Goal: Transaction & Acquisition: Download file/media

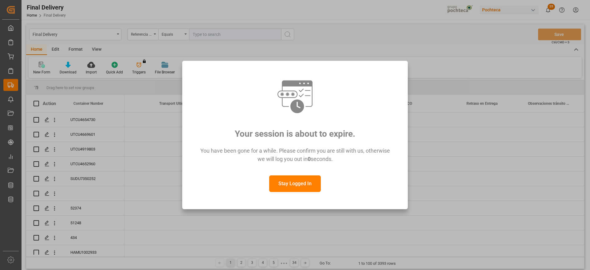
click at [302, 183] on button "Stay Logged In" at bounding box center [295, 184] width 52 height 17
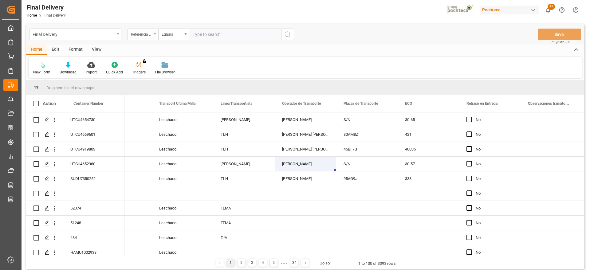
drag, startPoint x: 142, startPoint y: 33, endPoint x: 146, endPoint y: 40, distance: 7.6
click at [143, 33] on div "Referencia Leschaco (Impo)" at bounding box center [141, 33] width 21 height 7
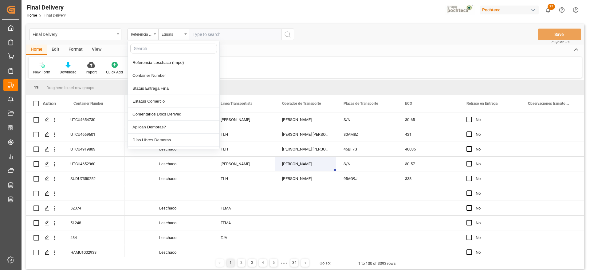
click at [149, 50] on input "text" at bounding box center [173, 49] width 87 height 10
type input "orden"
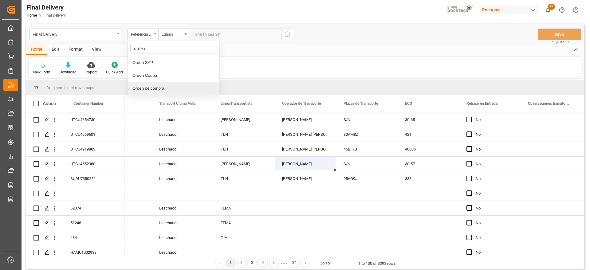
click at [161, 90] on div "Orden de compra" at bounding box center [174, 88] width 92 height 13
click at [208, 34] on input "text" at bounding box center [235, 35] width 92 height 12
paste input "5000307234"
type input "5000307234"
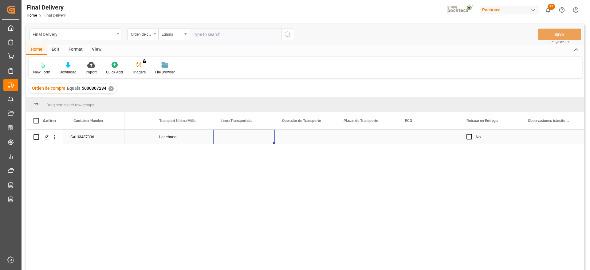
click at [235, 139] on div "Press SPACE to select this row." at bounding box center [244, 137] width 62 height 14
click at [229, 134] on div "Press SPACE to select this row." at bounding box center [244, 137] width 62 height 14
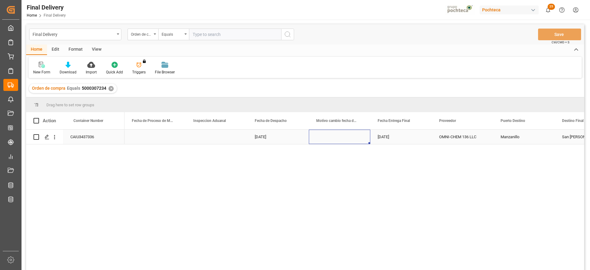
click at [342, 139] on div "Press SPACE to select this row." at bounding box center [340, 137] width 62 height 14
click at [341, 140] on div "Press SPACE to select this row." at bounding box center [340, 137] width 62 height 14
click at [355, 141] on div "Press SPACE to select this row." at bounding box center [340, 141] width 52 height 12
click at [356, 141] on icon "open menu" at bounding box center [358, 140] width 7 height 7
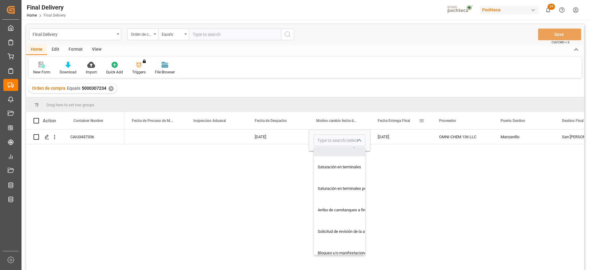
drag, startPoint x: 372, startPoint y: 117, endPoint x: 384, endPoint y: 117, distance: 12.0
click at [384, 117] on div "Fecha Entrega Final" at bounding box center [402, 120] width 62 height 17
drag, startPoint x: 375, startPoint y: 117, endPoint x: 436, endPoint y: 124, distance: 61.9
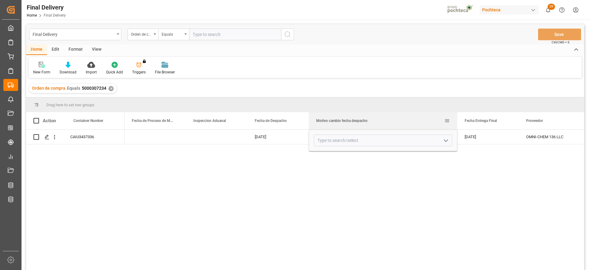
drag, startPoint x: 370, startPoint y: 119, endPoint x: 457, endPoint y: 127, distance: 87.6
click at [457, 126] on div at bounding box center [457, 120] width 2 height 17
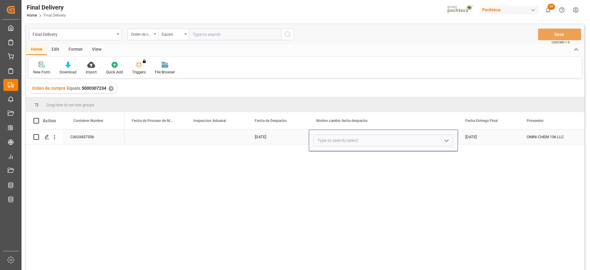
click at [447, 139] on icon "open menu" at bounding box center [446, 140] width 7 height 7
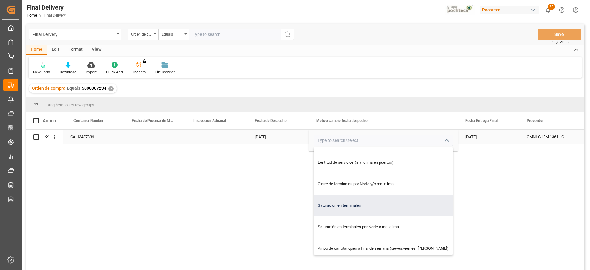
click at [407, 209] on div "Saturación en terminales" at bounding box center [383, 206] width 139 height 22
type input "Saturación en terminales"
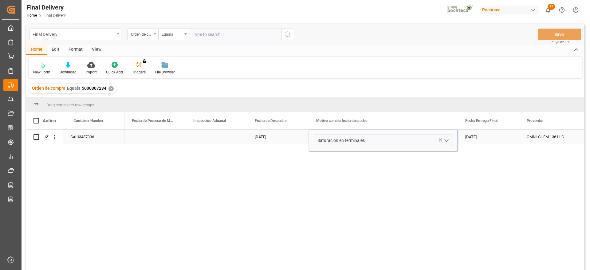
click at [277, 136] on div "02-10-2025" at bounding box center [279, 137] width 62 height 14
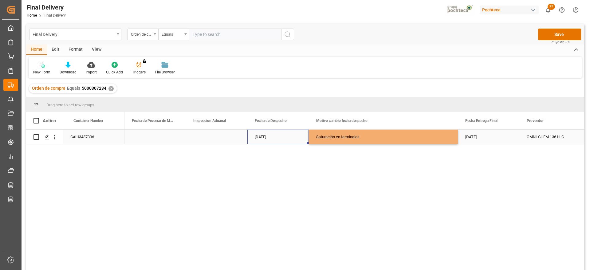
click at [277, 136] on div "02-10-2025" at bounding box center [279, 137] width 62 height 14
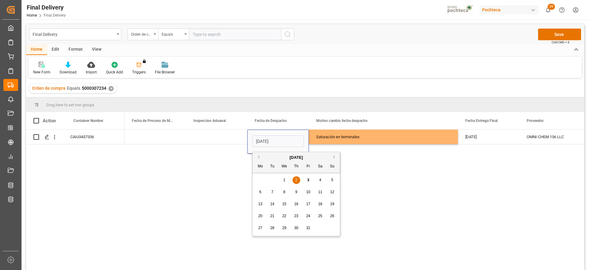
click at [271, 191] on div "7" at bounding box center [273, 192] width 8 height 7
type input "07-10-2025"
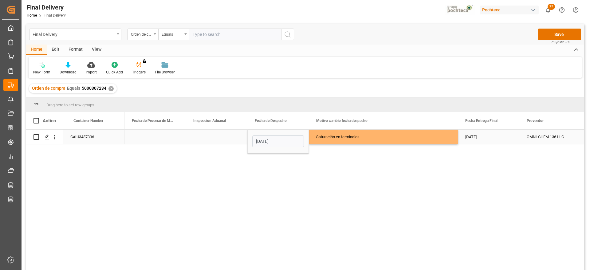
click at [375, 141] on div "Saturación en terminales" at bounding box center [383, 137] width 134 height 14
click at [498, 138] on div "03-10-2025" at bounding box center [489, 137] width 62 height 14
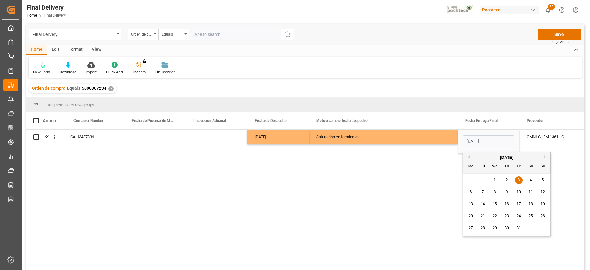
click at [493, 193] on div "8" at bounding box center [495, 192] width 8 height 7
type input "08-10-2025"
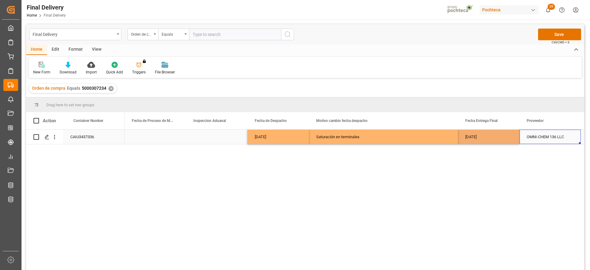
click at [561, 136] on div "OMNI-CHEM 136 LLC" at bounding box center [551, 137] width 62 height 14
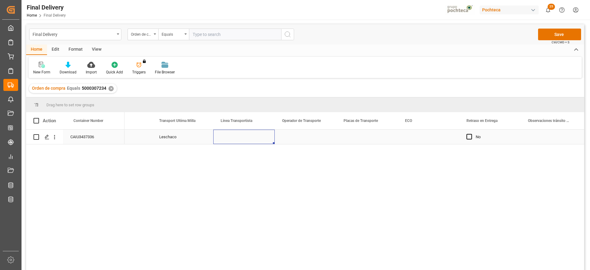
click at [244, 141] on div "Press SPACE to select this row." at bounding box center [244, 137] width 62 height 14
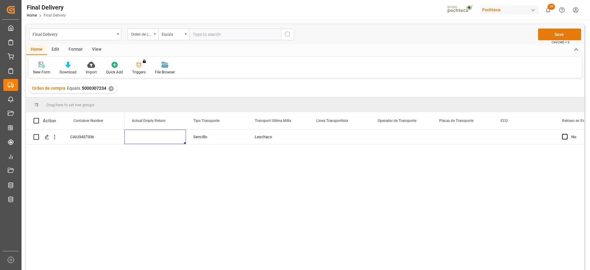
click at [556, 34] on button "Save" at bounding box center [559, 35] width 43 height 12
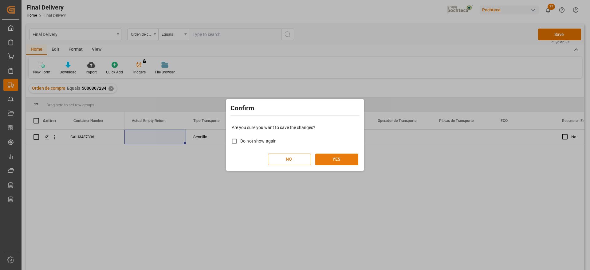
click at [334, 160] on button "YES" at bounding box center [337, 160] width 43 height 12
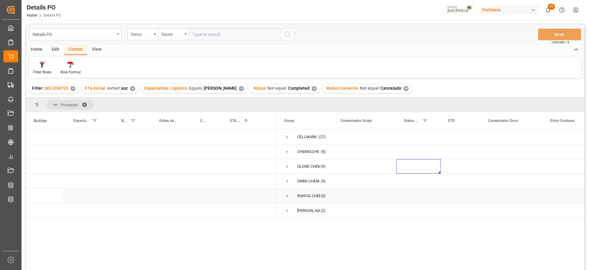
click at [304, 196] on div "RUNTAI CHEMICAL CO LTD" at bounding box center [308, 196] width 23 height 14
click at [287, 135] on span "Press SPACE to select this row." at bounding box center [287, 137] width 6 height 6
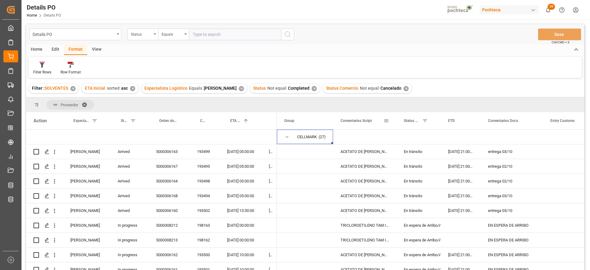
click at [365, 121] on span "Comentarios Script" at bounding box center [356, 121] width 31 height 4
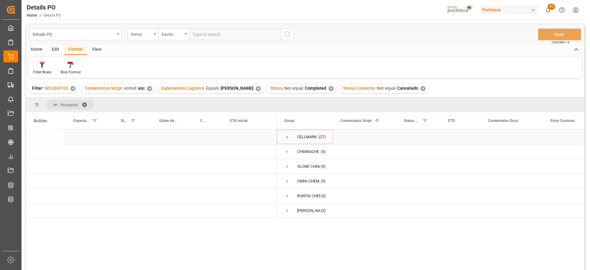
click at [287, 135] on span "Press SPACE to select this row." at bounding box center [287, 137] width 6 height 6
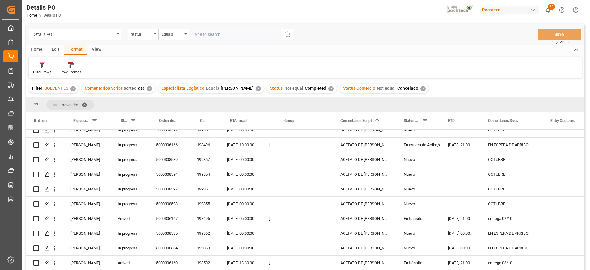
scroll to position [116, 0]
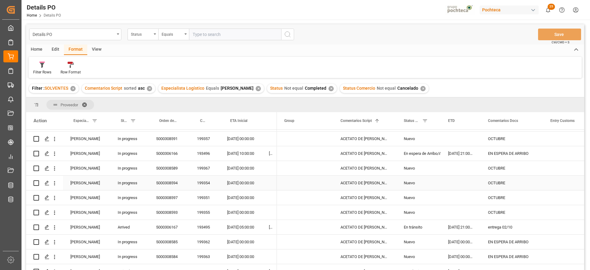
click at [369, 184] on div "ACETATO DE [PERSON_NAME] IMP GR (56874)" at bounding box center [364, 183] width 63 height 14
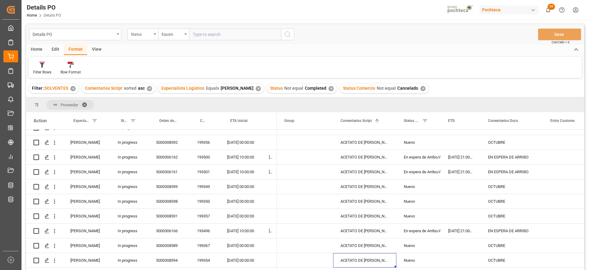
scroll to position [0, 0]
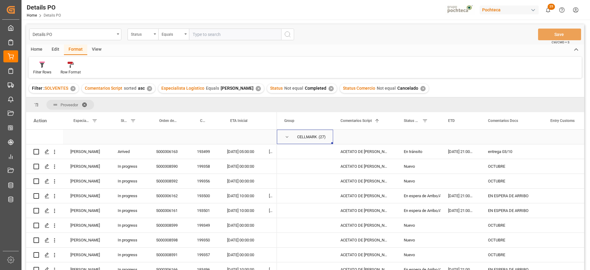
click at [288, 135] on span "Press SPACE to select this row." at bounding box center [287, 137] width 6 height 6
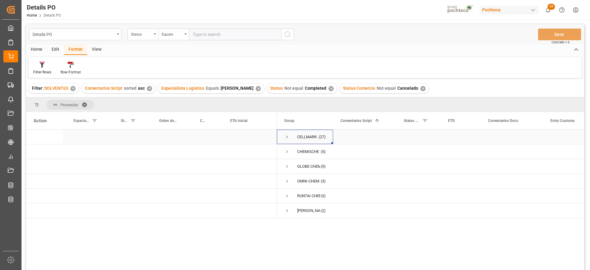
click at [287, 138] on span "Press SPACE to select this row." at bounding box center [287, 137] width 6 height 6
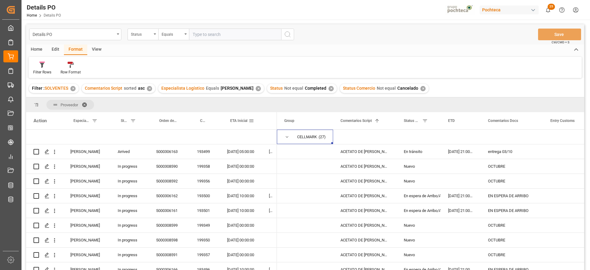
click at [235, 120] on span "ETA Inicial" at bounding box center [238, 121] width 17 height 4
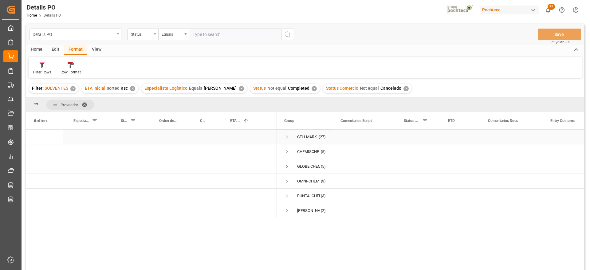
click at [288, 136] on span "Press SPACE to select this row." at bounding box center [287, 137] width 6 height 6
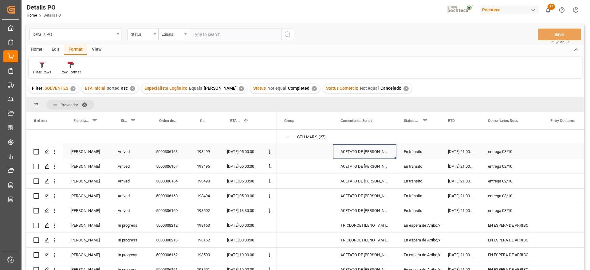
click at [368, 153] on div "ACETATO DE [PERSON_NAME] IMP GR (56874)" at bounding box center [364, 152] width 63 height 14
click at [286, 136] on span "Press SPACE to select this row." at bounding box center [287, 137] width 6 height 6
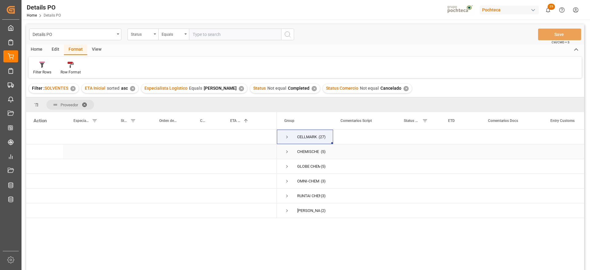
drag, startPoint x: 367, startPoint y: 152, endPoint x: 359, endPoint y: 154, distance: 8.3
click at [367, 152] on div "Press SPACE to select this row." at bounding box center [364, 152] width 63 height 14
click at [287, 137] on span "Press SPACE to select this row." at bounding box center [287, 137] width 6 height 6
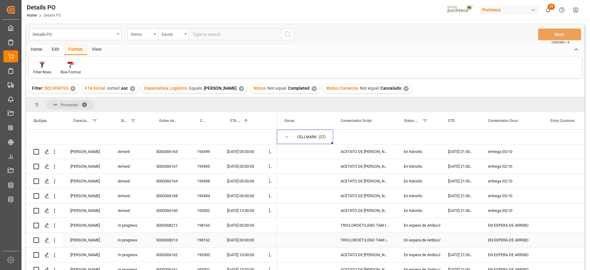
scroll to position [38, 0]
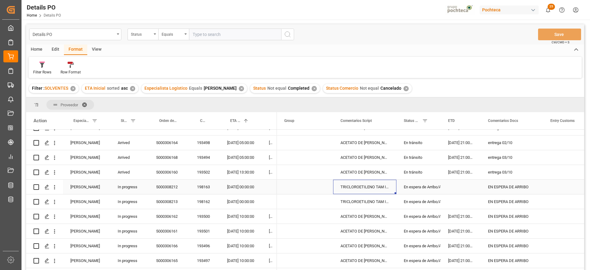
click at [359, 194] on div "TRICLOROETILENO TAM INC 280 KG (37501)" at bounding box center [364, 187] width 63 height 14
click at [208, 188] on div "198163" at bounding box center [205, 187] width 30 height 14
click at [196, 187] on div "198163" at bounding box center [205, 187] width 30 height 14
click at [178, 191] on div "5000308212" at bounding box center [169, 187] width 41 height 14
click at [383, 186] on div "TRICLOROETILENO TAM INC 280 KG (37501)" at bounding box center [364, 187] width 63 height 14
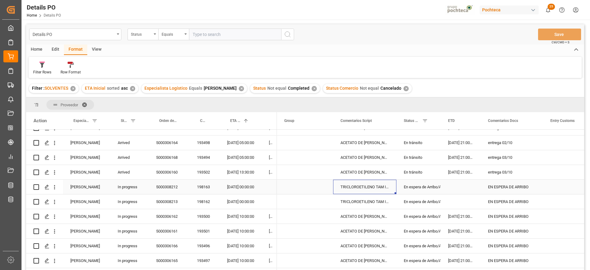
click at [426, 187] on div "En espera de Arribo/Atraque" at bounding box center [419, 187] width 30 height 14
click at [365, 188] on div "TRICLOROETILENO TAM INC 280 KG (37501)" at bounding box center [364, 187] width 63 height 14
click at [169, 189] on div "5000308212" at bounding box center [169, 187] width 41 height 14
click at [516, 192] on div "EN ESPERA DE ARRIBO" at bounding box center [512, 187] width 62 height 14
click at [182, 186] on div "5000308212" at bounding box center [169, 187] width 41 height 14
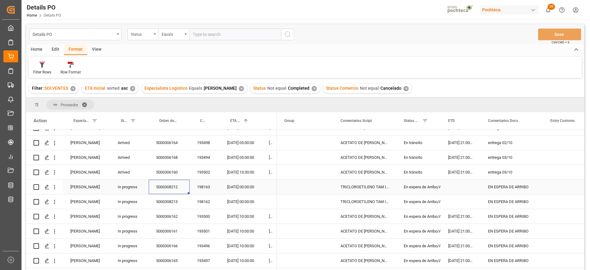
click at [204, 188] on div "198163" at bounding box center [205, 187] width 30 height 14
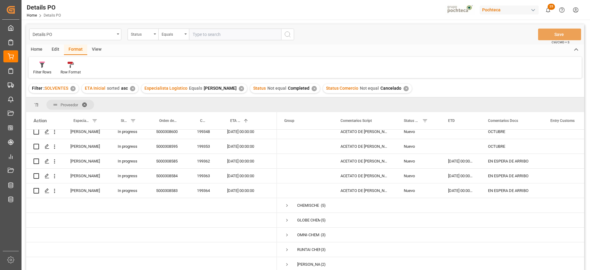
scroll to position [347, 0]
click at [284, 218] on span "Press SPACE to select this row." at bounding box center [287, 221] width 6 height 6
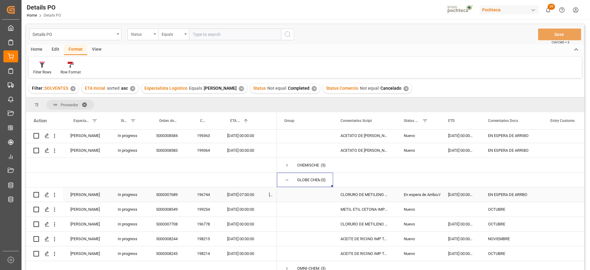
scroll to position [421, 0]
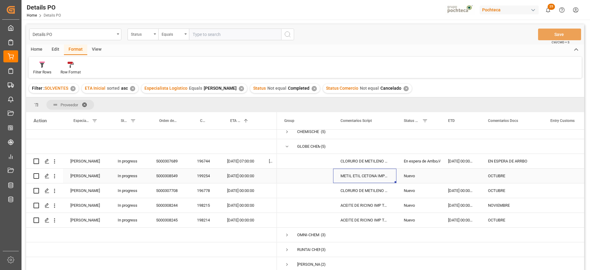
click at [364, 176] on div "METIL ETIL CETONA IMPORTADO GRANEL (4594" at bounding box center [364, 176] width 63 height 14
click at [371, 159] on div "CLORURO DE METILENO T INC 270 KG (40836)" at bounding box center [364, 161] width 63 height 14
click at [285, 144] on span "Press SPACE to select this row." at bounding box center [287, 147] width 6 height 6
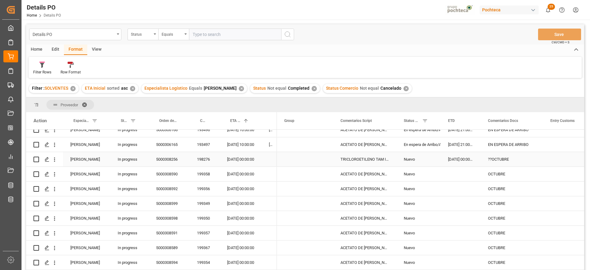
scroll to position [0, 0]
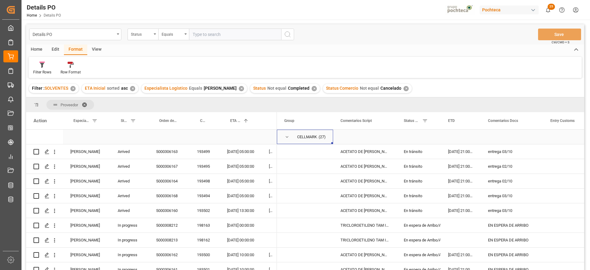
click at [288, 136] on span "Press SPACE to select this row." at bounding box center [287, 137] width 6 height 6
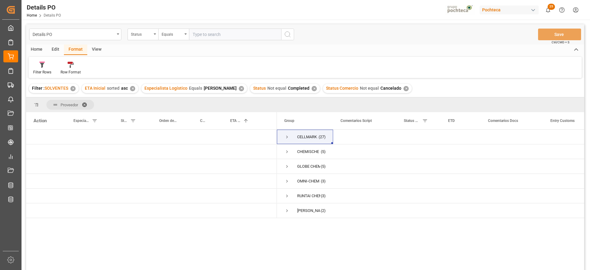
click at [84, 103] on span at bounding box center [87, 105] width 10 height 6
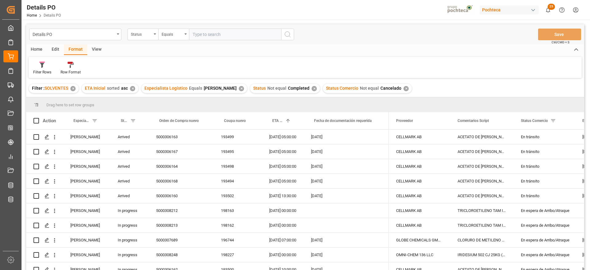
click at [239, 88] on div "✕" at bounding box center [241, 88] width 5 height 5
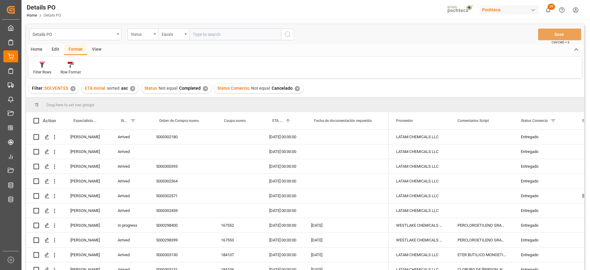
click at [58, 52] on div "Edit" at bounding box center [55, 50] width 17 height 10
click at [32, 49] on div "Home" at bounding box center [36, 50] width 21 height 10
click at [69, 65] on icon at bounding box center [68, 65] width 5 height 6
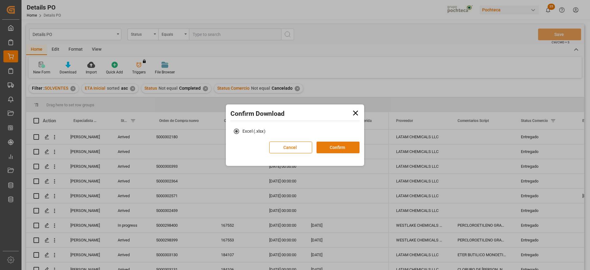
click at [340, 150] on button "Confirm" at bounding box center [338, 148] width 43 height 12
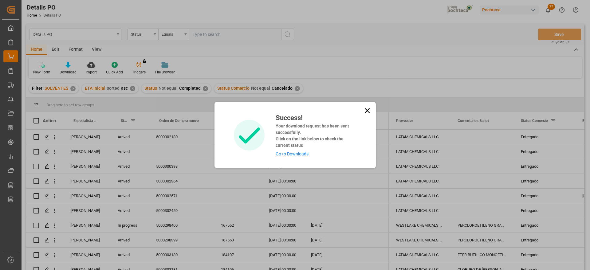
click at [288, 154] on link "Go to Downloads" at bounding box center [292, 154] width 33 height 5
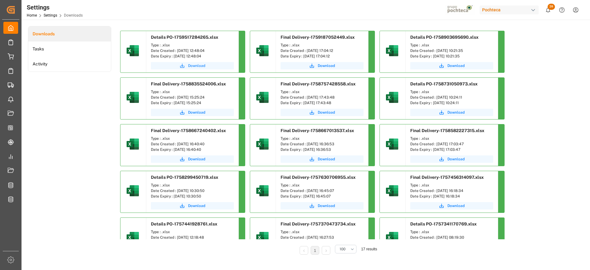
click at [191, 64] on span "Download" at bounding box center [196, 66] width 17 height 6
